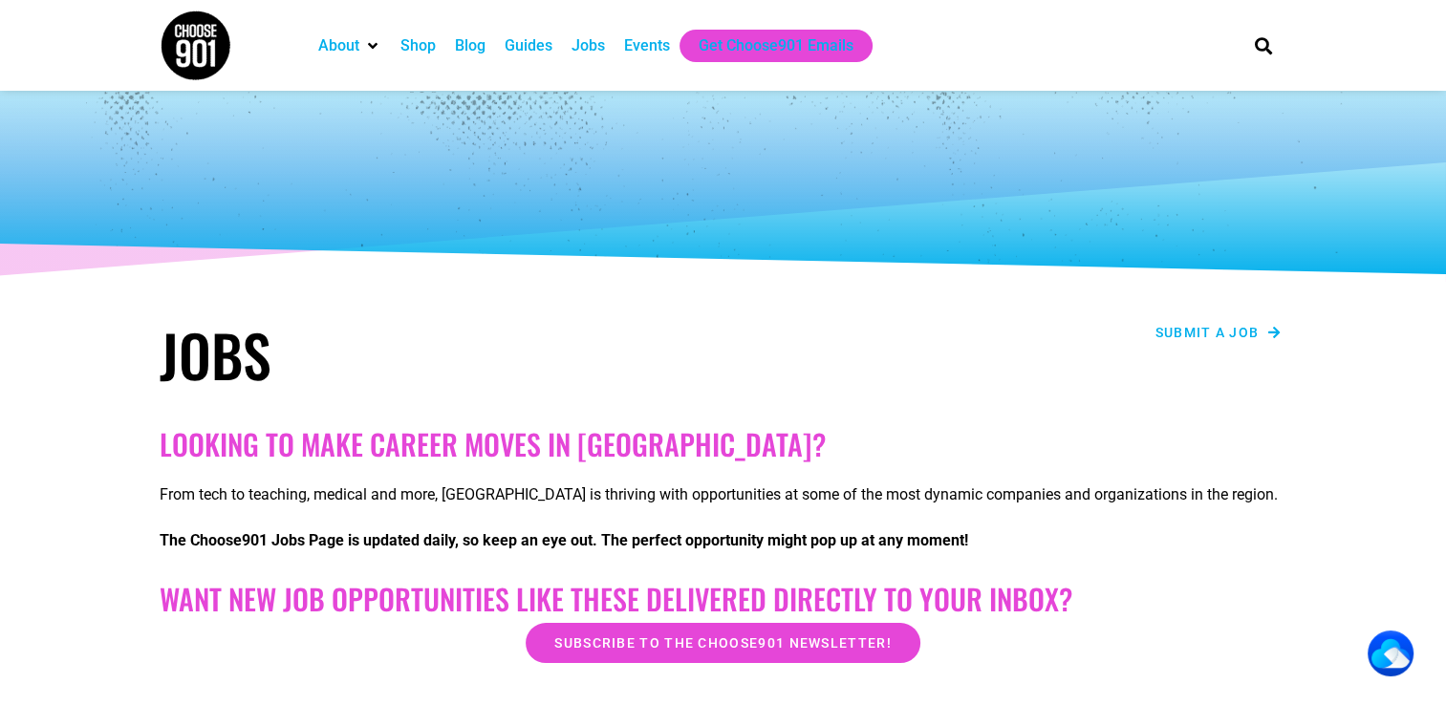
click at [1219, 337] on span "Submit a job" at bounding box center [1207, 332] width 104 height 13
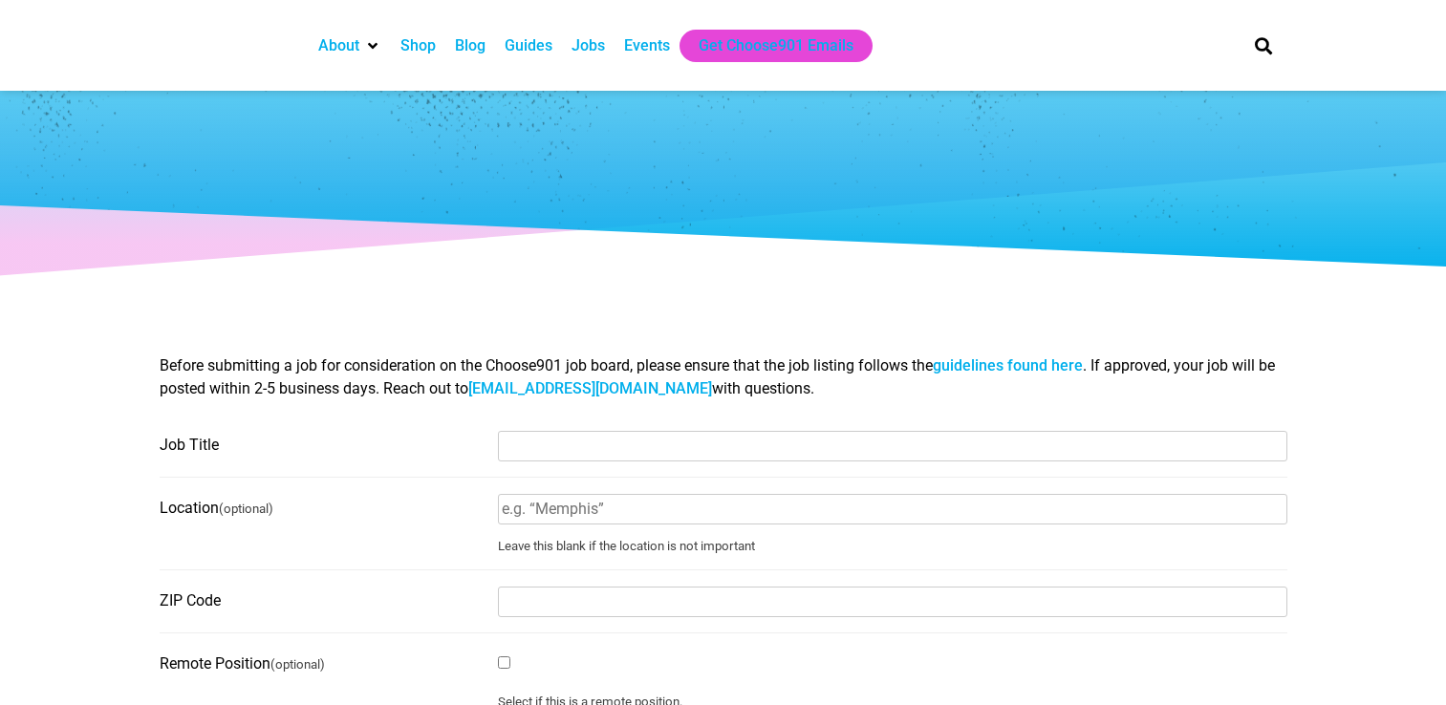
select select
click at [583, 44] on div "Jobs" at bounding box center [587, 45] width 33 height 23
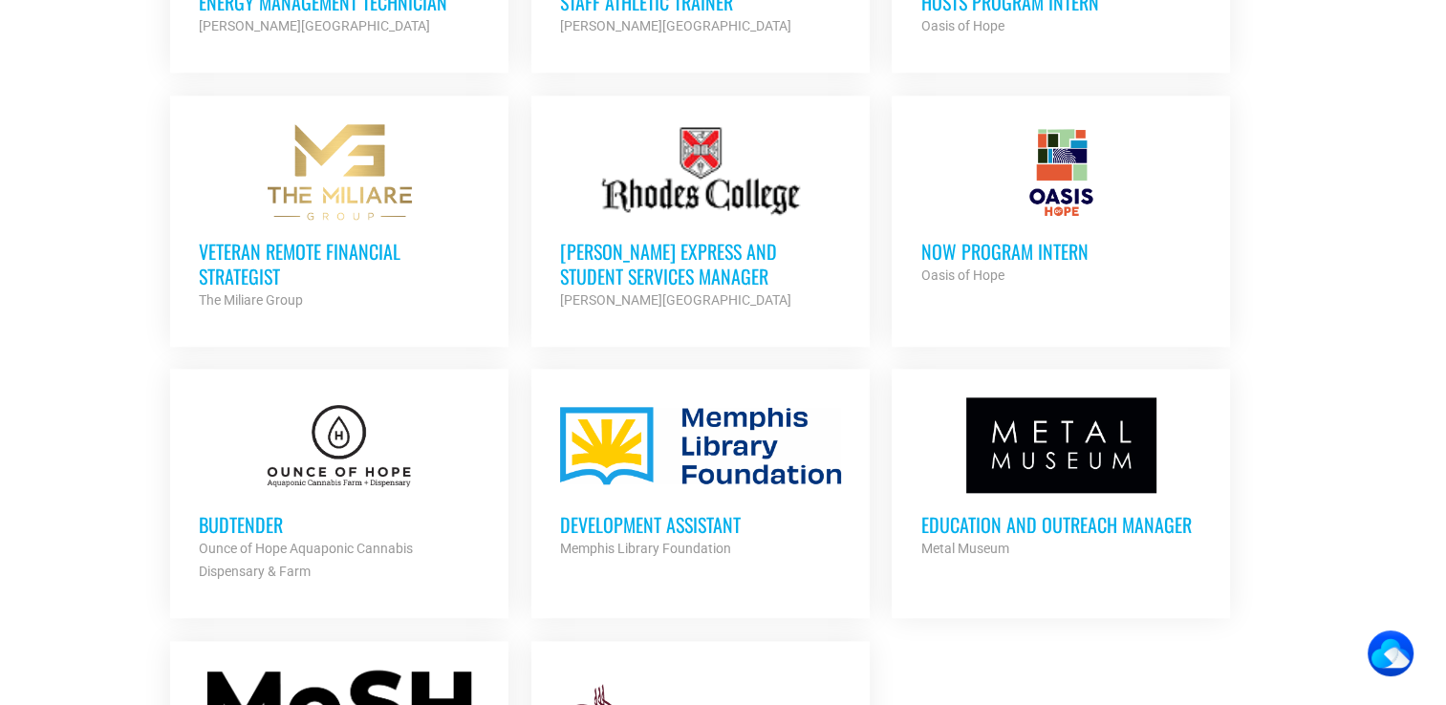
scroll to position [2467, 0]
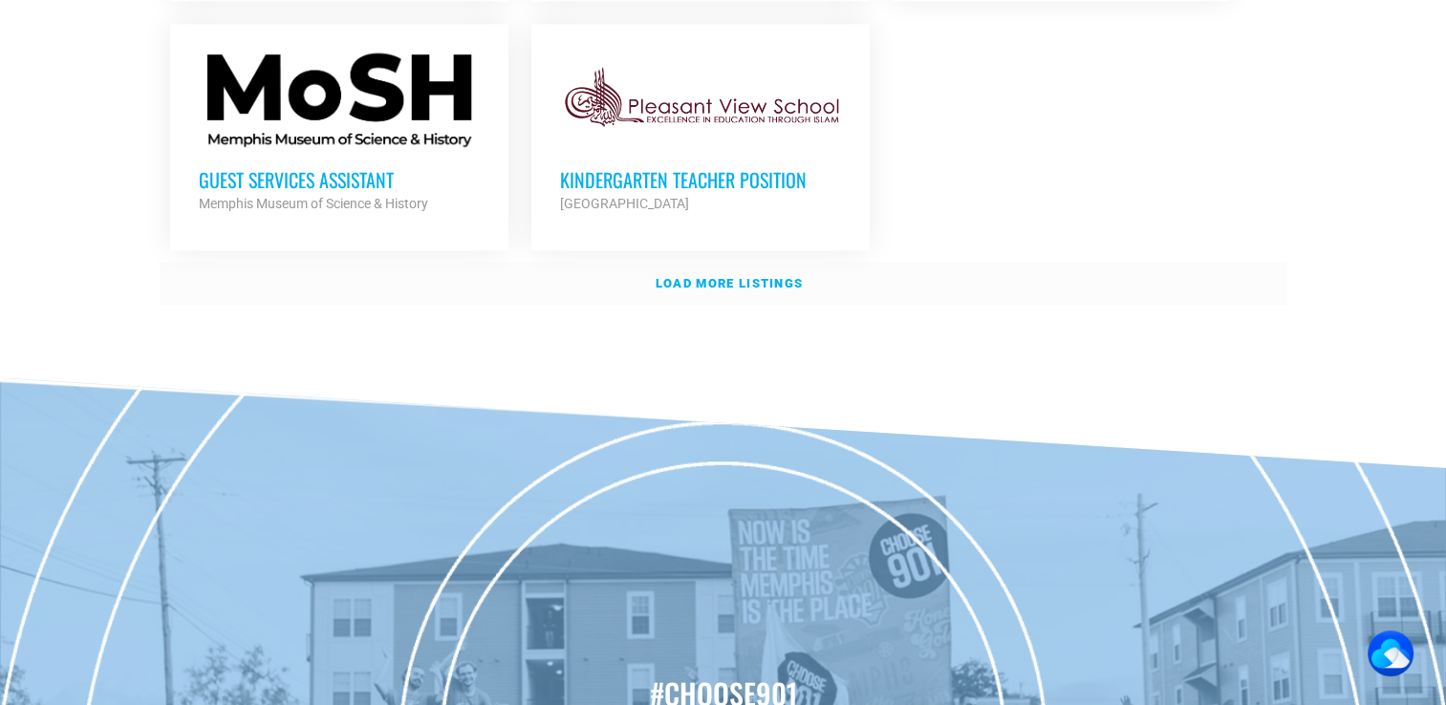
click at [701, 276] on strong "Load more listings" at bounding box center [729, 283] width 147 height 14
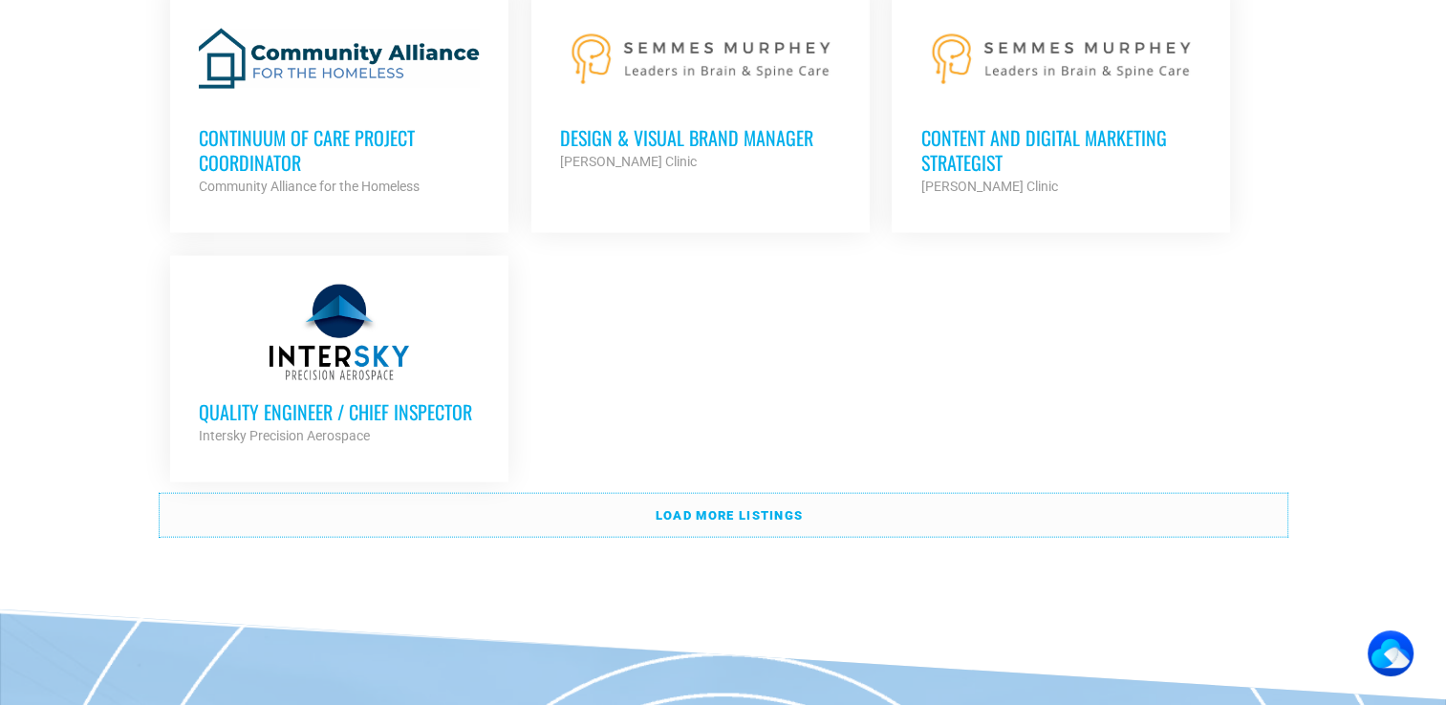
scroll to position [4210, 0]
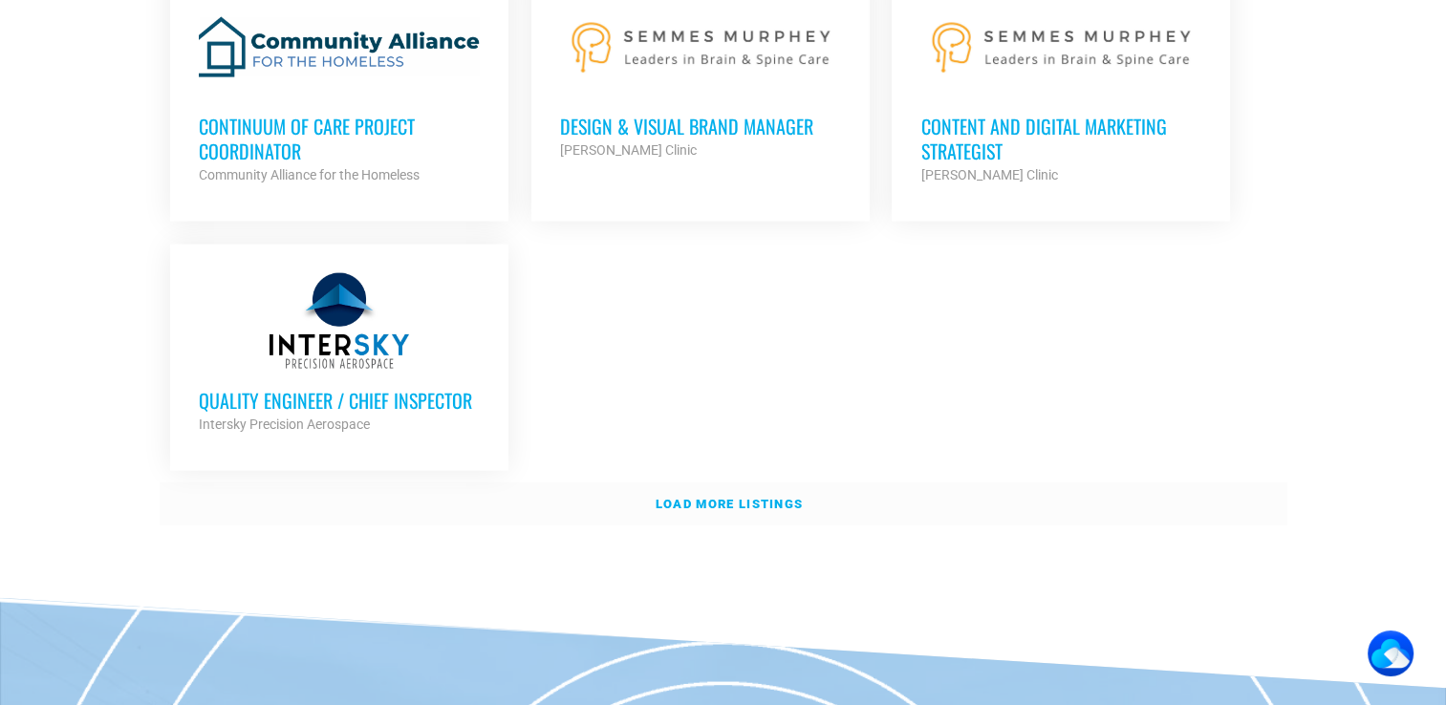
click at [755, 497] on strong "Load more listings" at bounding box center [729, 504] width 147 height 14
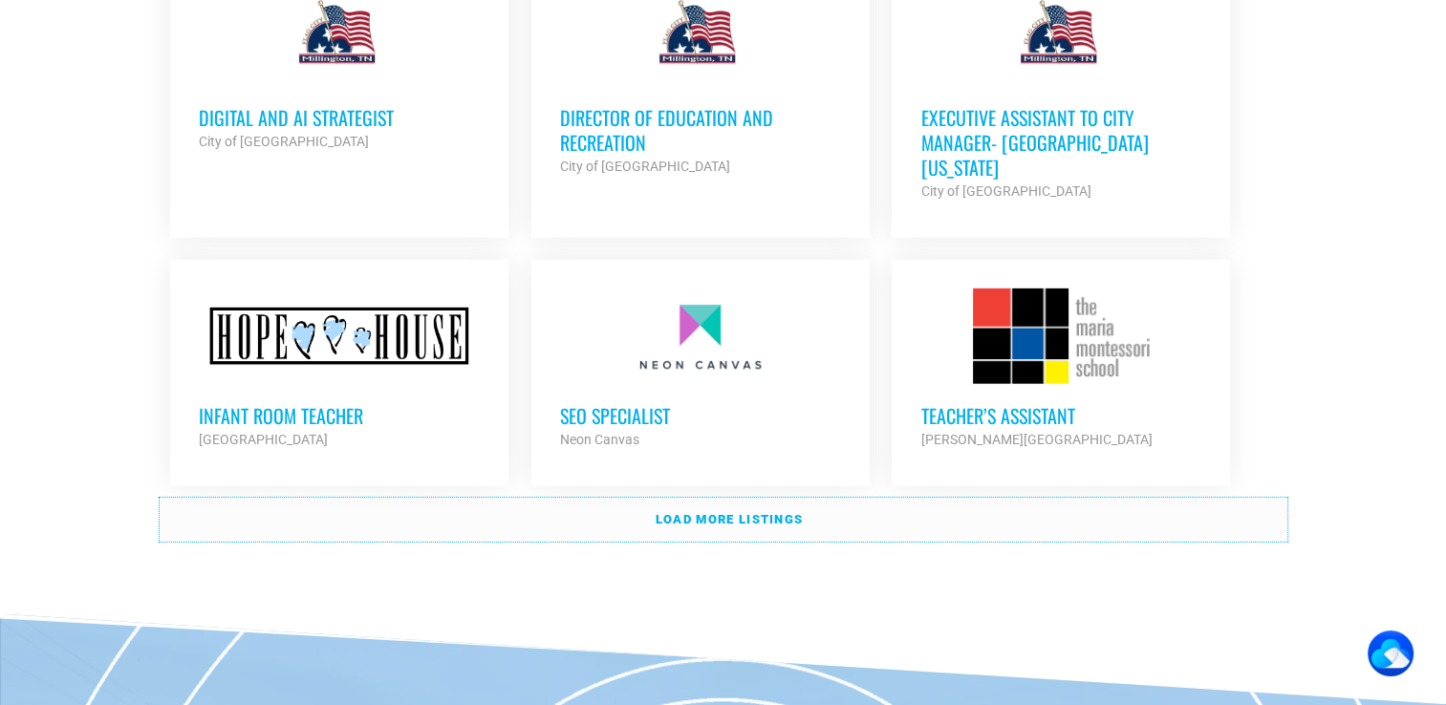
scroll to position [5917, 0]
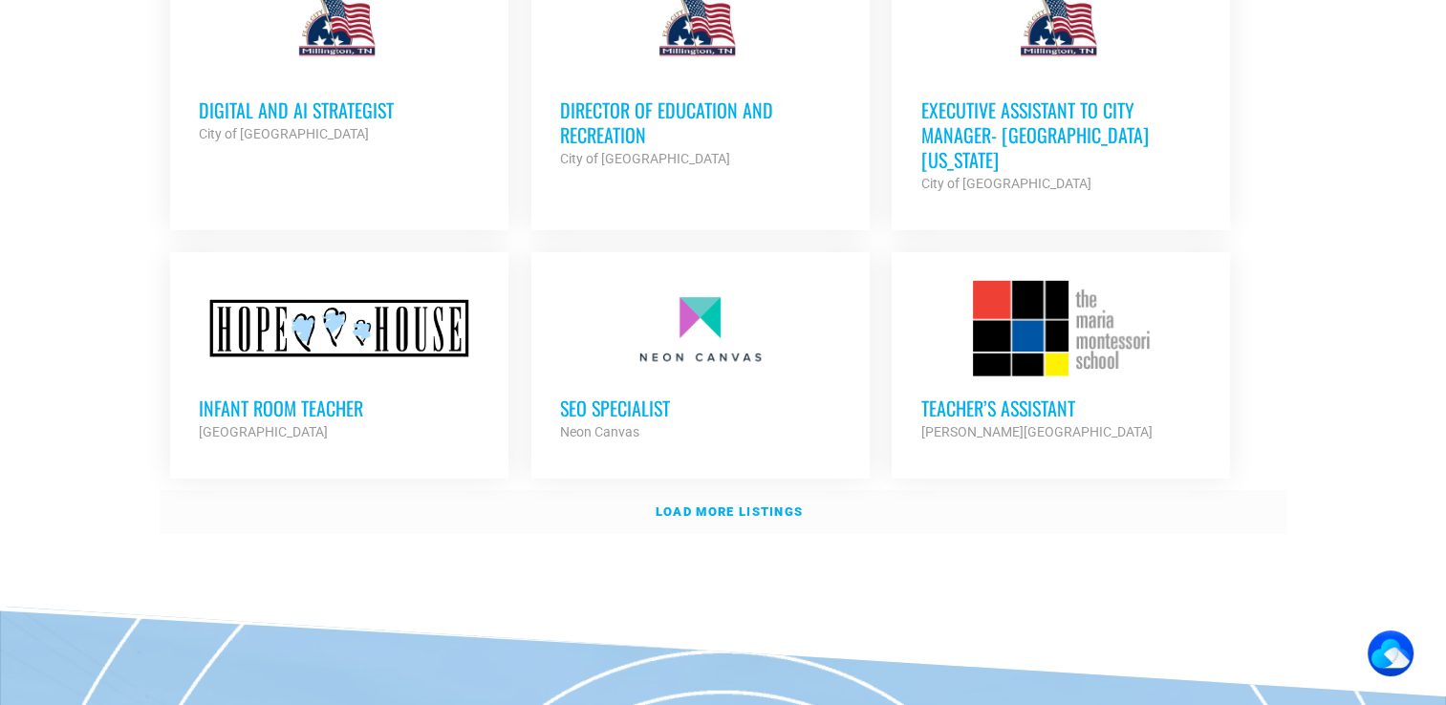
click at [735, 505] on strong "Load more listings" at bounding box center [729, 512] width 147 height 14
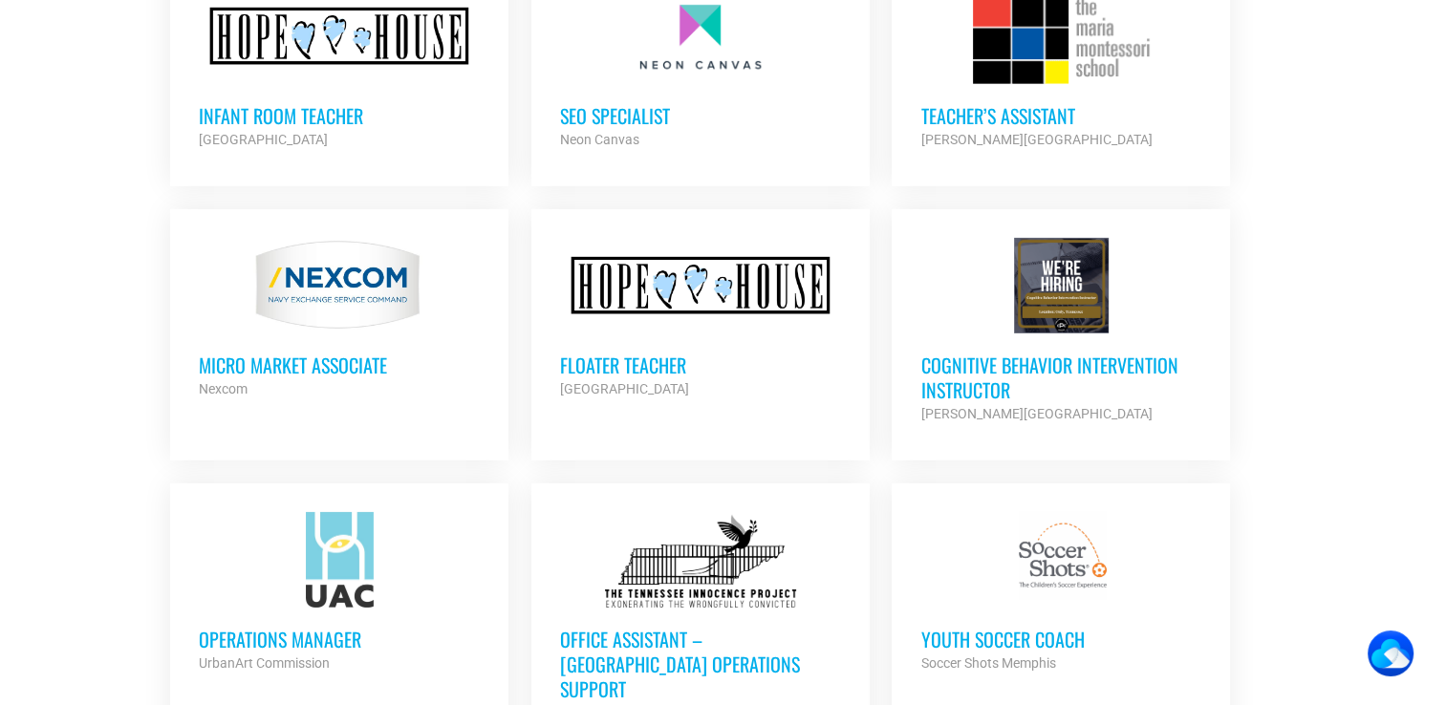
scroll to position [6248, 0]
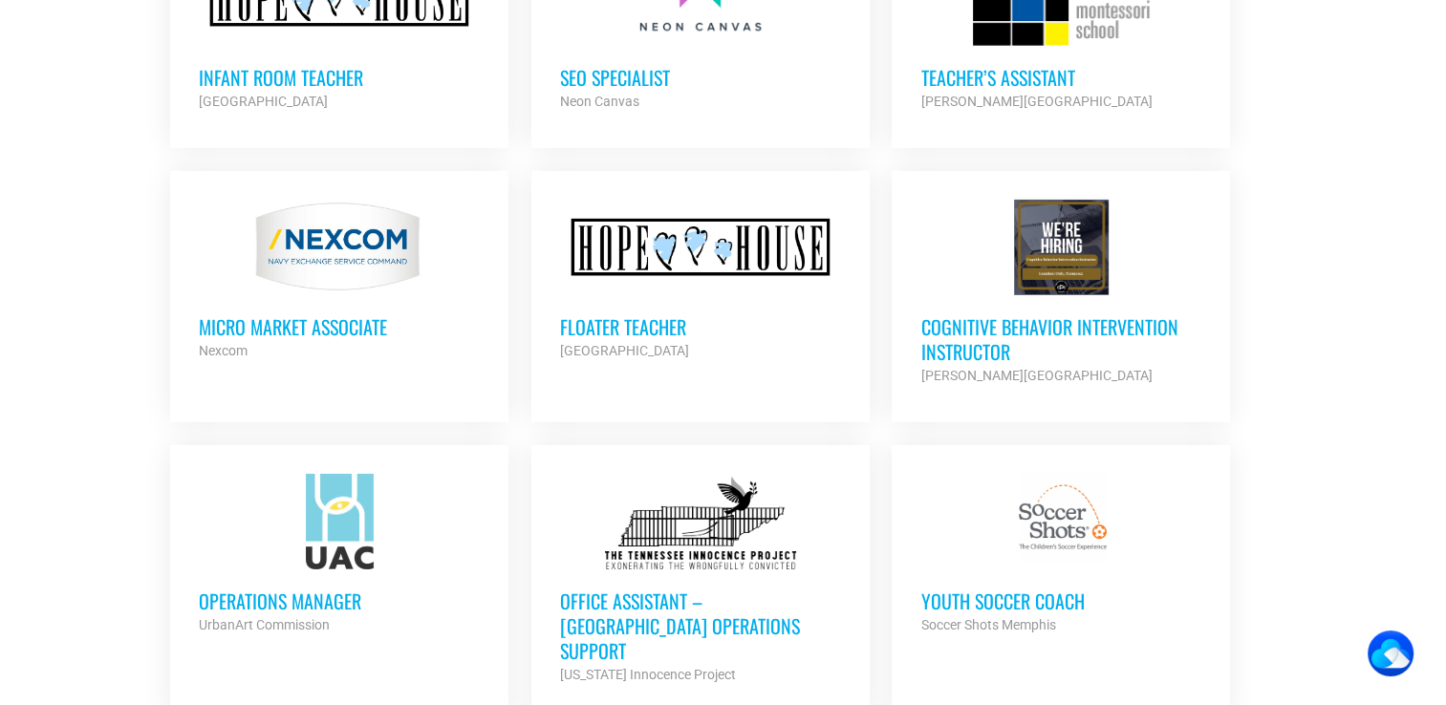
click at [1031, 314] on h3 "Cognitive Behavior Intervention Instructor" at bounding box center [1060, 339] width 281 height 50
click at [1031, 200] on div at bounding box center [1060, 248] width 281 height 96
click at [968, 314] on h3 "Cognitive Behavior Intervention Instructor" at bounding box center [1060, 339] width 281 height 50
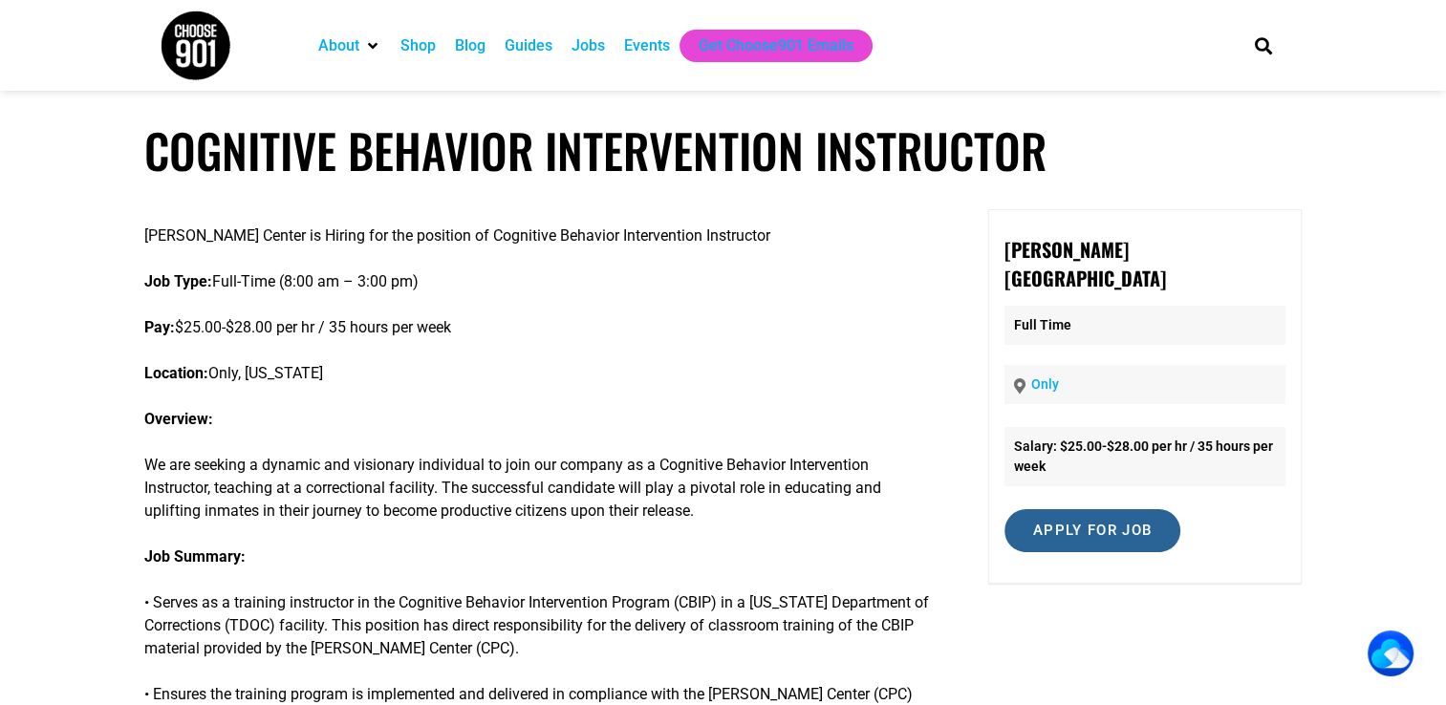
click at [1099, 509] on input "Apply for job" at bounding box center [1092, 530] width 176 height 43
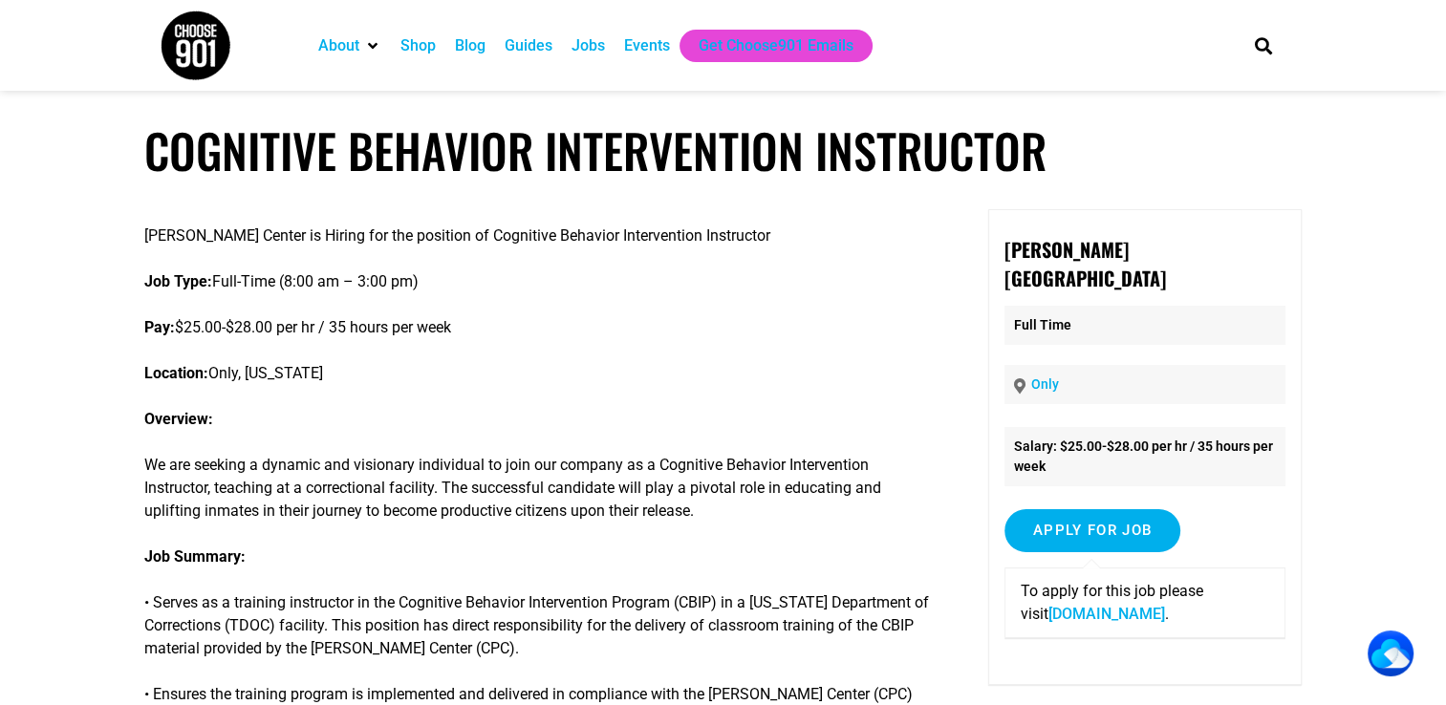
click at [1098, 605] on link "www.christopherpughcenter.org" at bounding box center [1106, 614] width 117 height 18
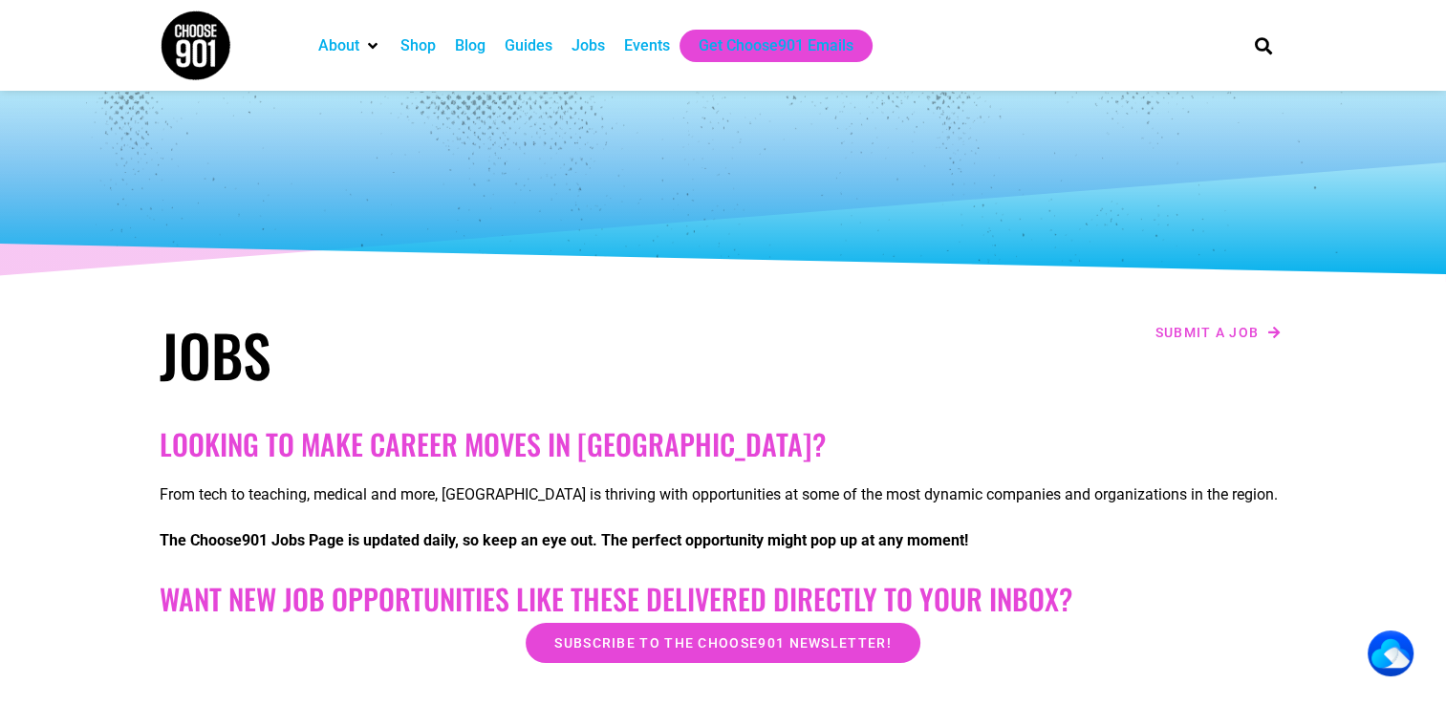
click at [935, 138] on div at bounding box center [723, 186] width 1147 height 191
